Goal: Find specific page/section: Find specific page/section

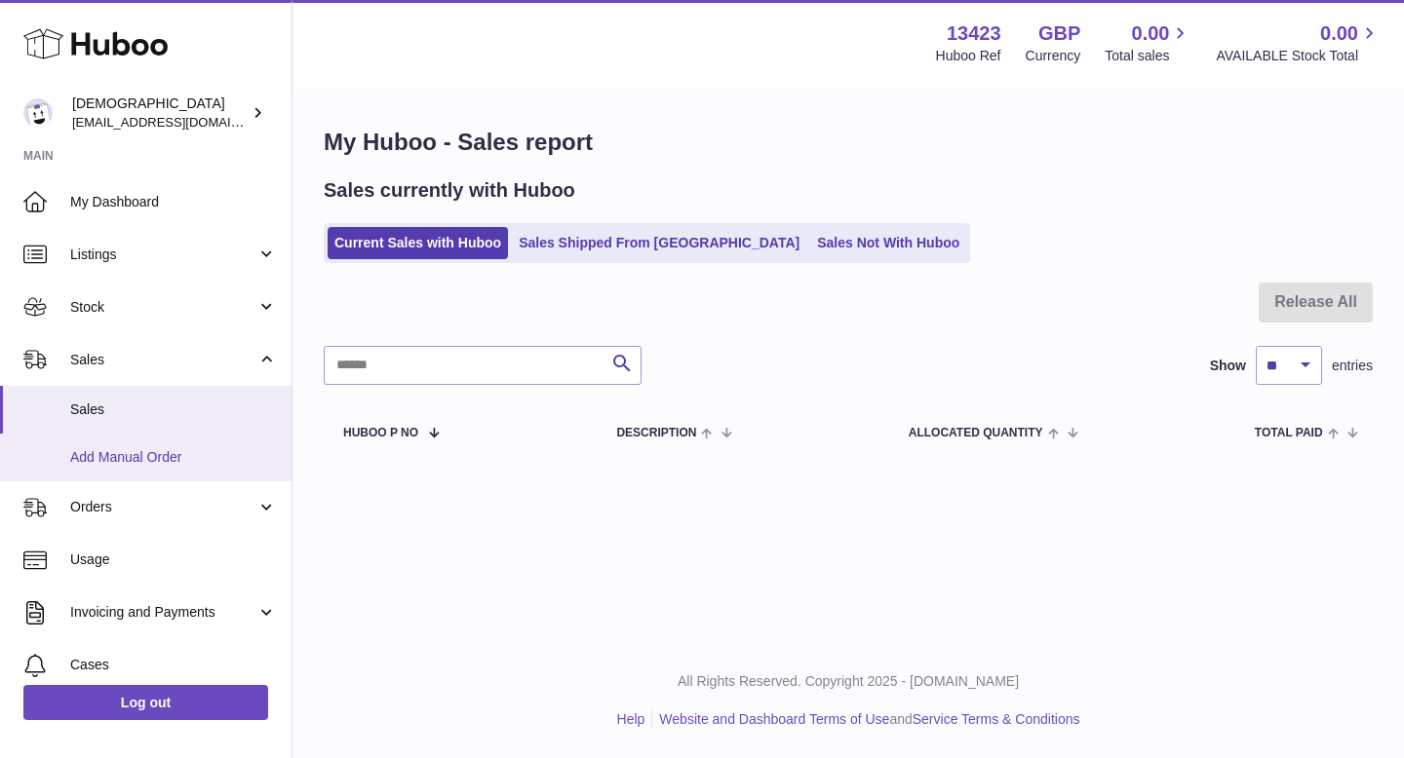
click at [162, 443] on link "Add Manual Order" at bounding box center [145, 458] width 291 height 48
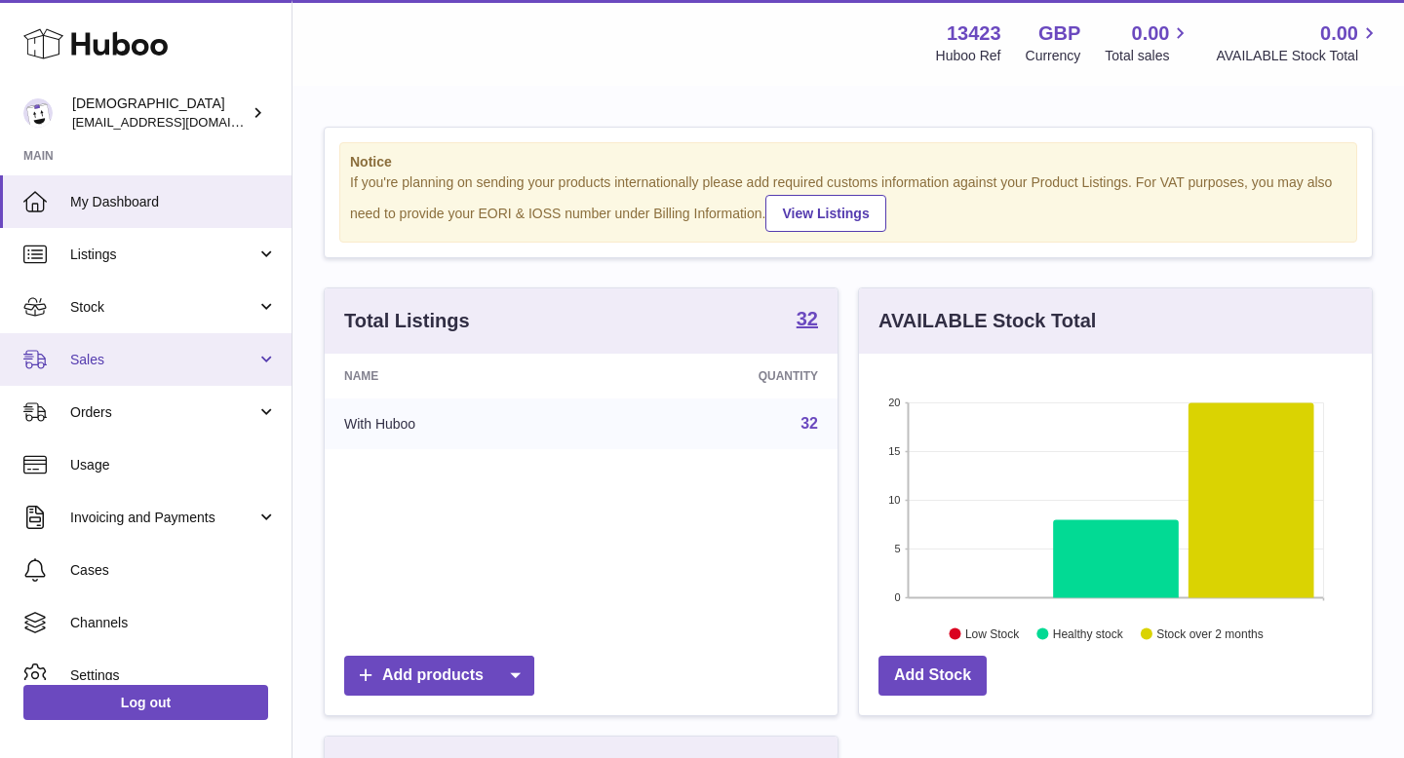
click at [132, 369] on link "Sales" at bounding box center [145, 359] width 291 height 53
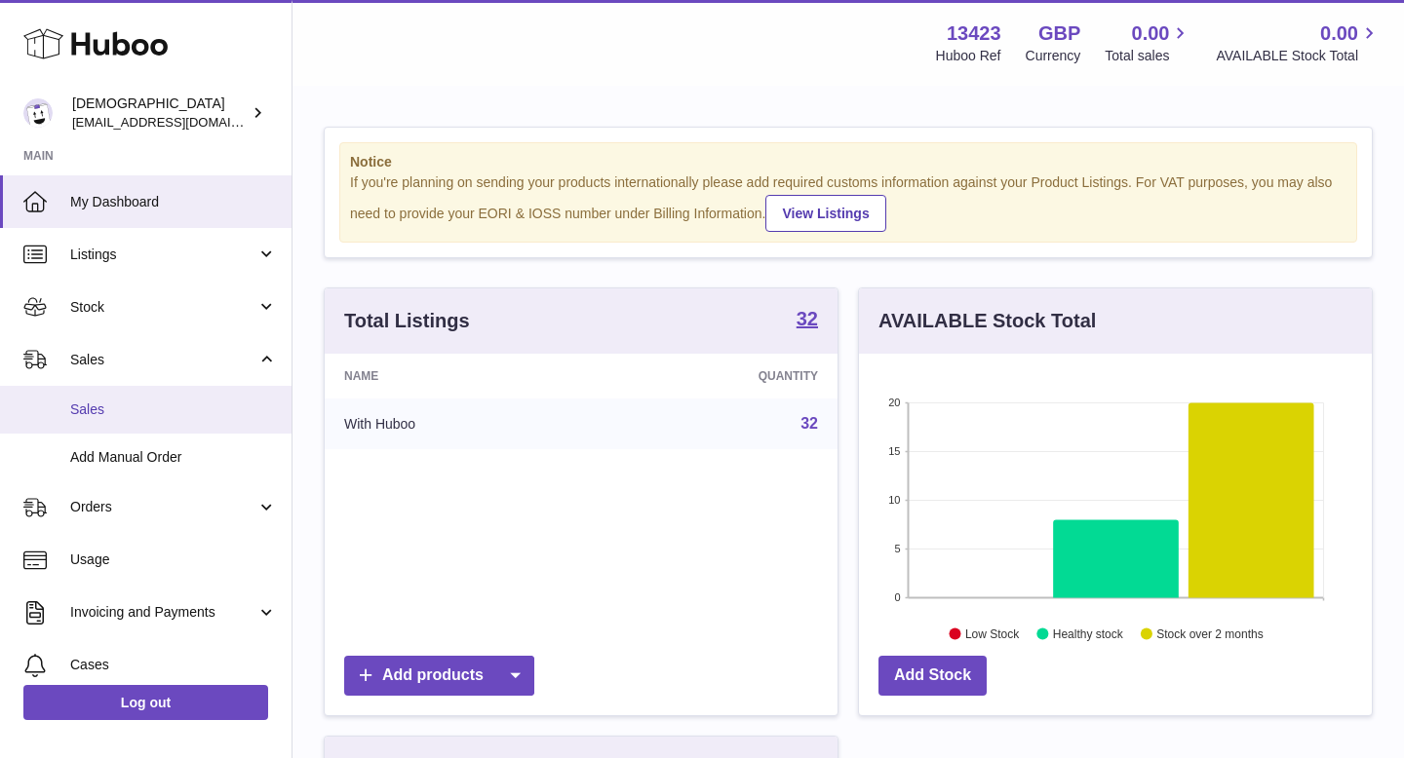
click at [130, 392] on link "Sales" at bounding box center [145, 410] width 291 height 48
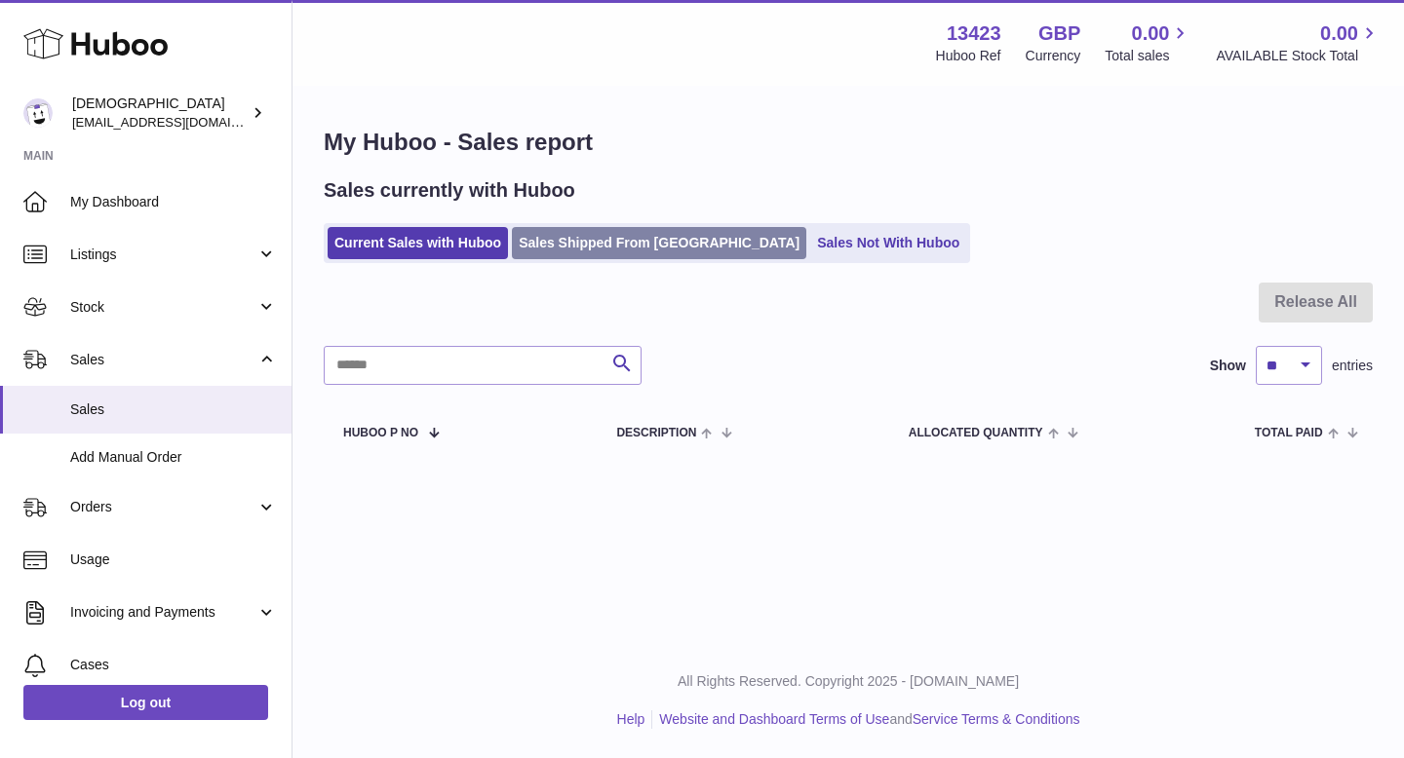
click at [555, 241] on link "Sales Shipped From [GEOGRAPHIC_DATA]" at bounding box center [659, 243] width 294 height 32
